Goal: Navigation & Orientation: Find specific page/section

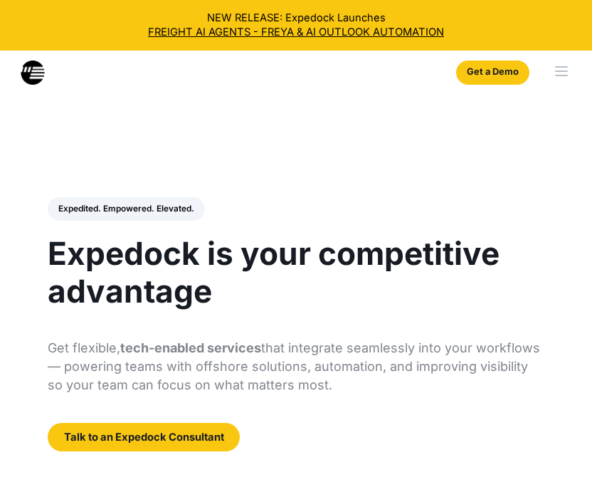
select select
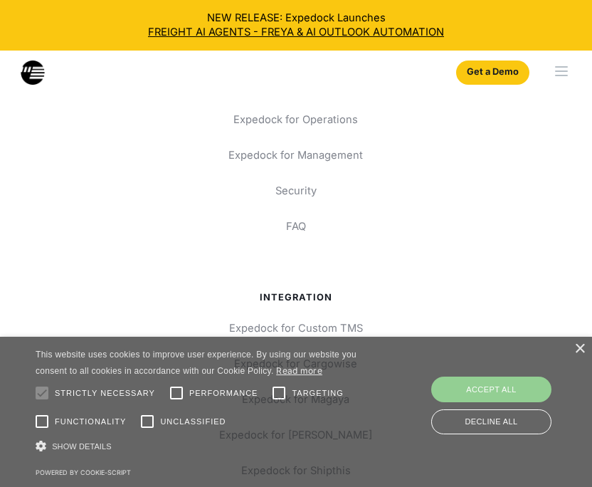
scroll to position [6275, 0]
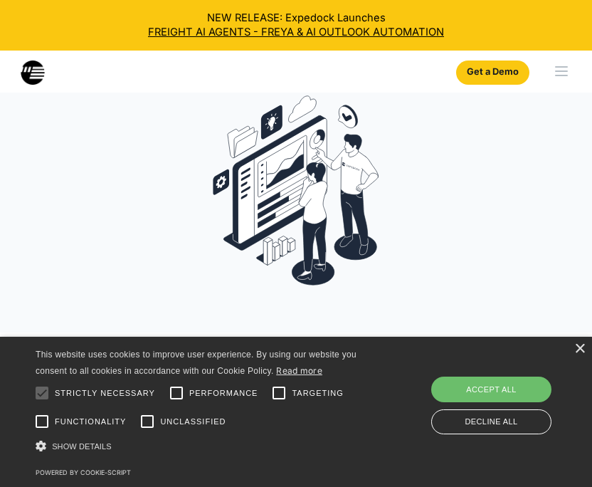
click at [570, 82] on div "menu" at bounding box center [563, 72] width 58 height 42
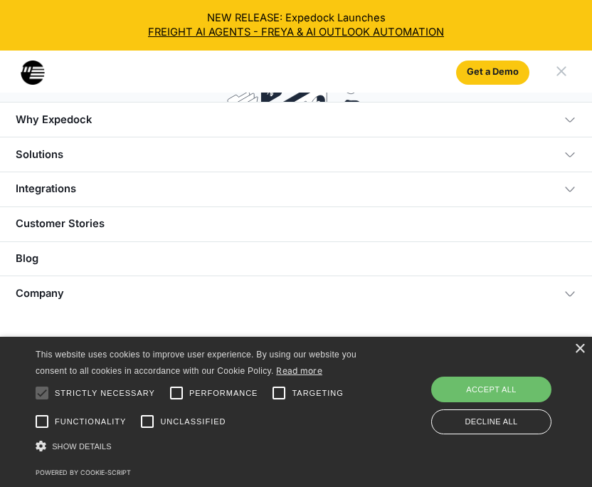
click at [564, 290] on img at bounding box center [570, 293] width 13 height 13
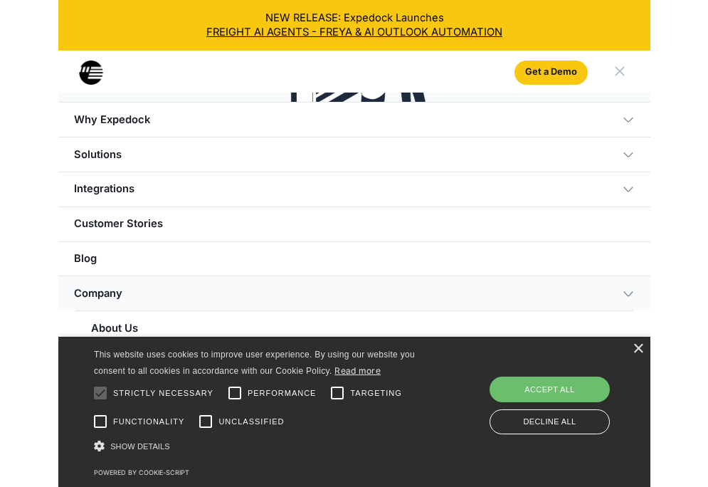
scroll to position [4954, 0]
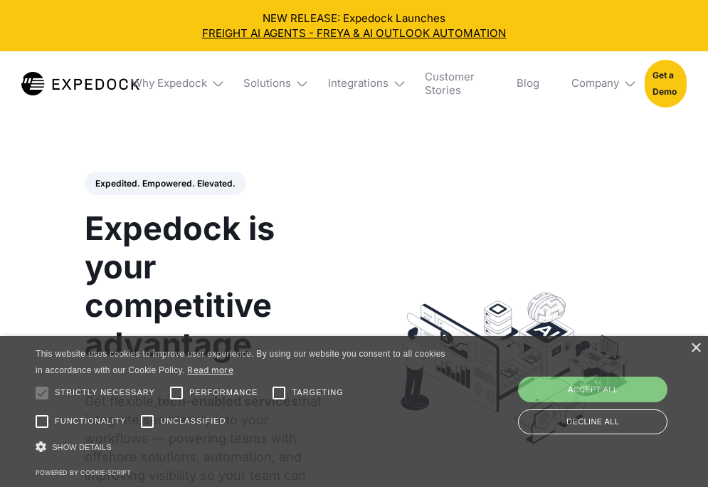
select select
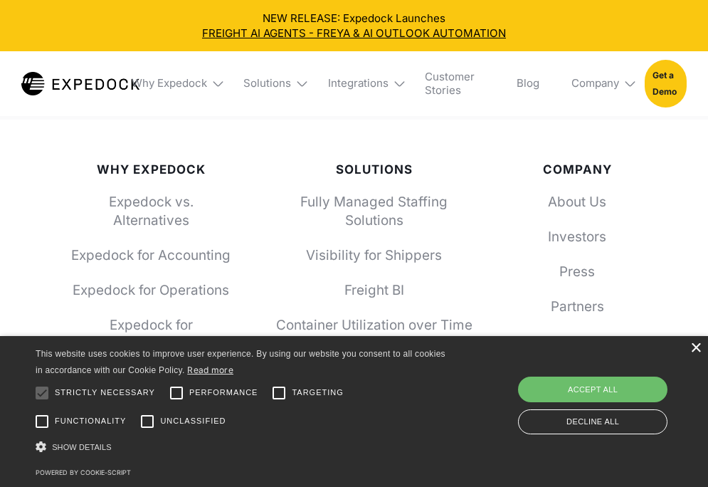
click at [693, 349] on div "×" at bounding box center [695, 348] width 11 height 11
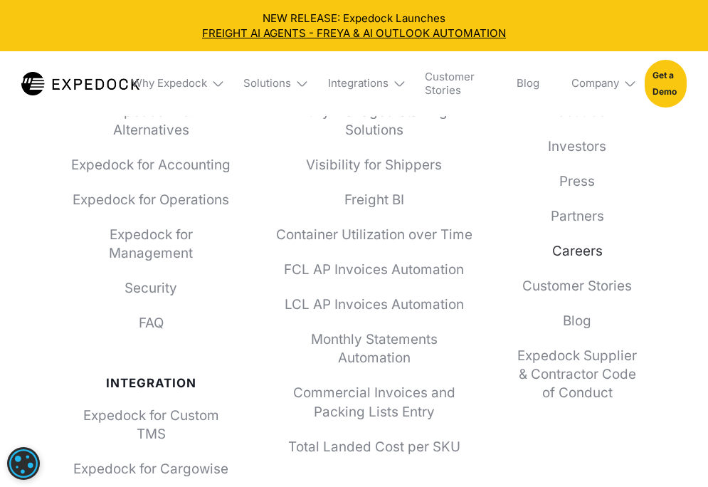
scroll to position [5081, 0]
click at [562, 257] on link "Careers" at bounding box center [577, 250] width 120 height 19
